Goal: Find specific page/section: Find specific page/section

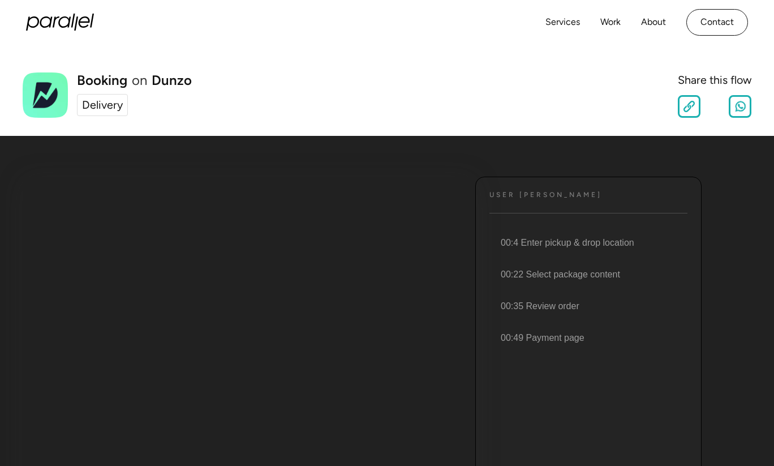
click at [101, 109] on div "Delivery" at bounding box center [102, 105] width 41 height 17
click at [112, 81] on h1 "Booking" at bounding box center [102, 81] width 50 height 14
click at [727, 23] on link "Contact" at bounding box center [718, 22] width 62 height 27
click at [111, 106] on div "Delivery" at bounding box center [102, 105] width 41 height 17
